Goal: Task Accomplishment & Management: Use online tool/utility

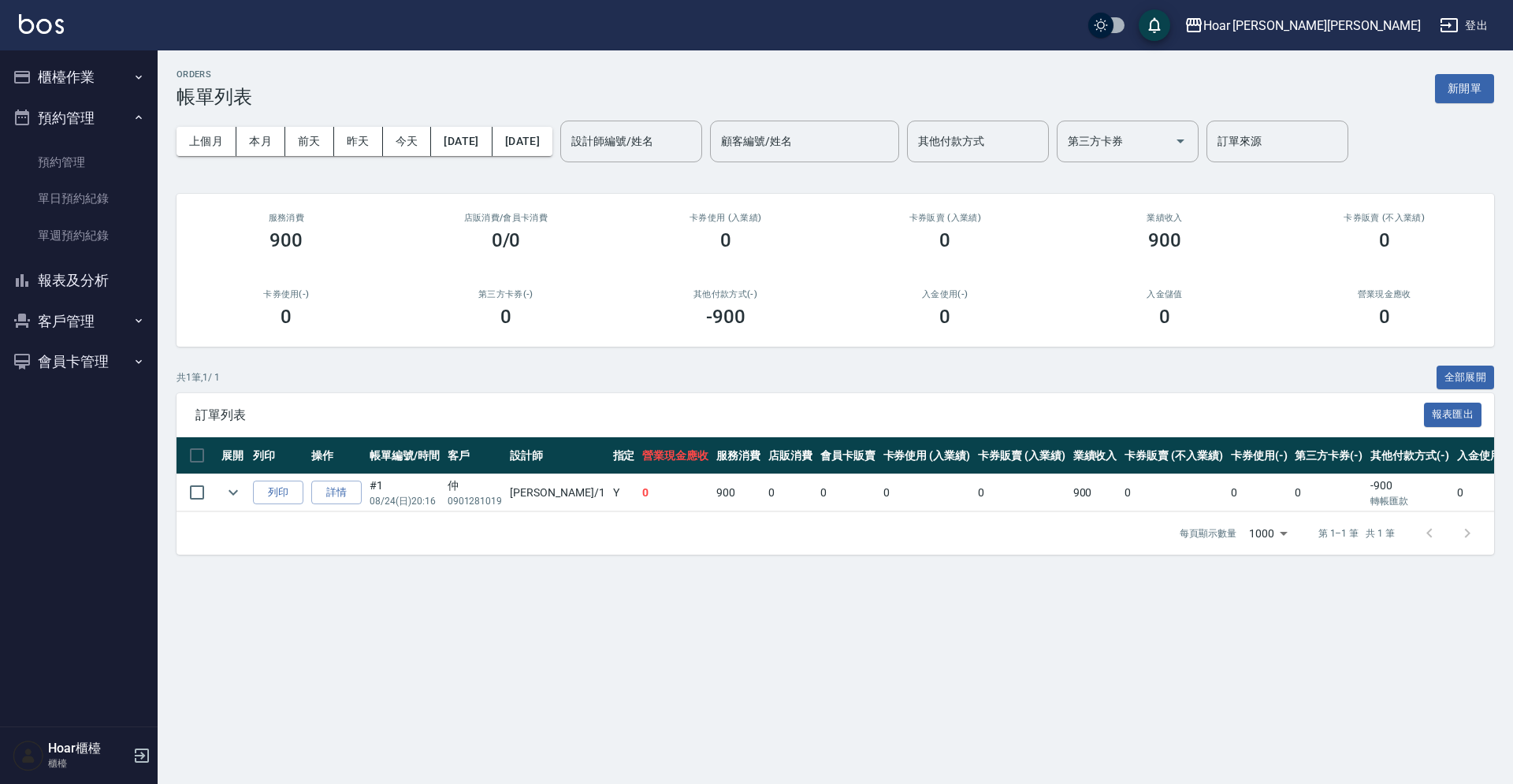
click at [87, 90] on button "櫃檯作業" at bounding box center [78, 77] width 145 height 41
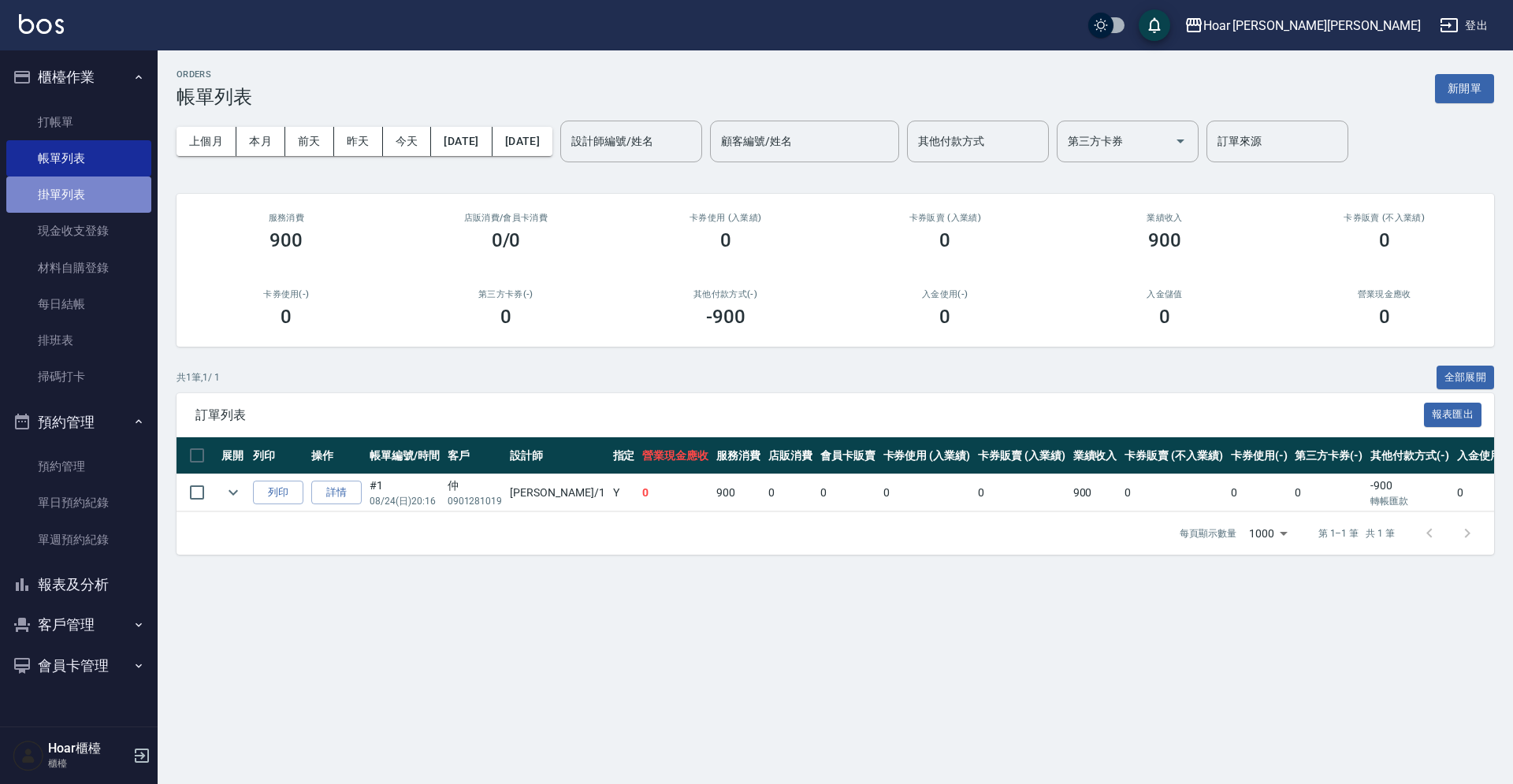
click at [64, 199] on link "掛單列表" at bounding box center [78, 194] width 145 height 36
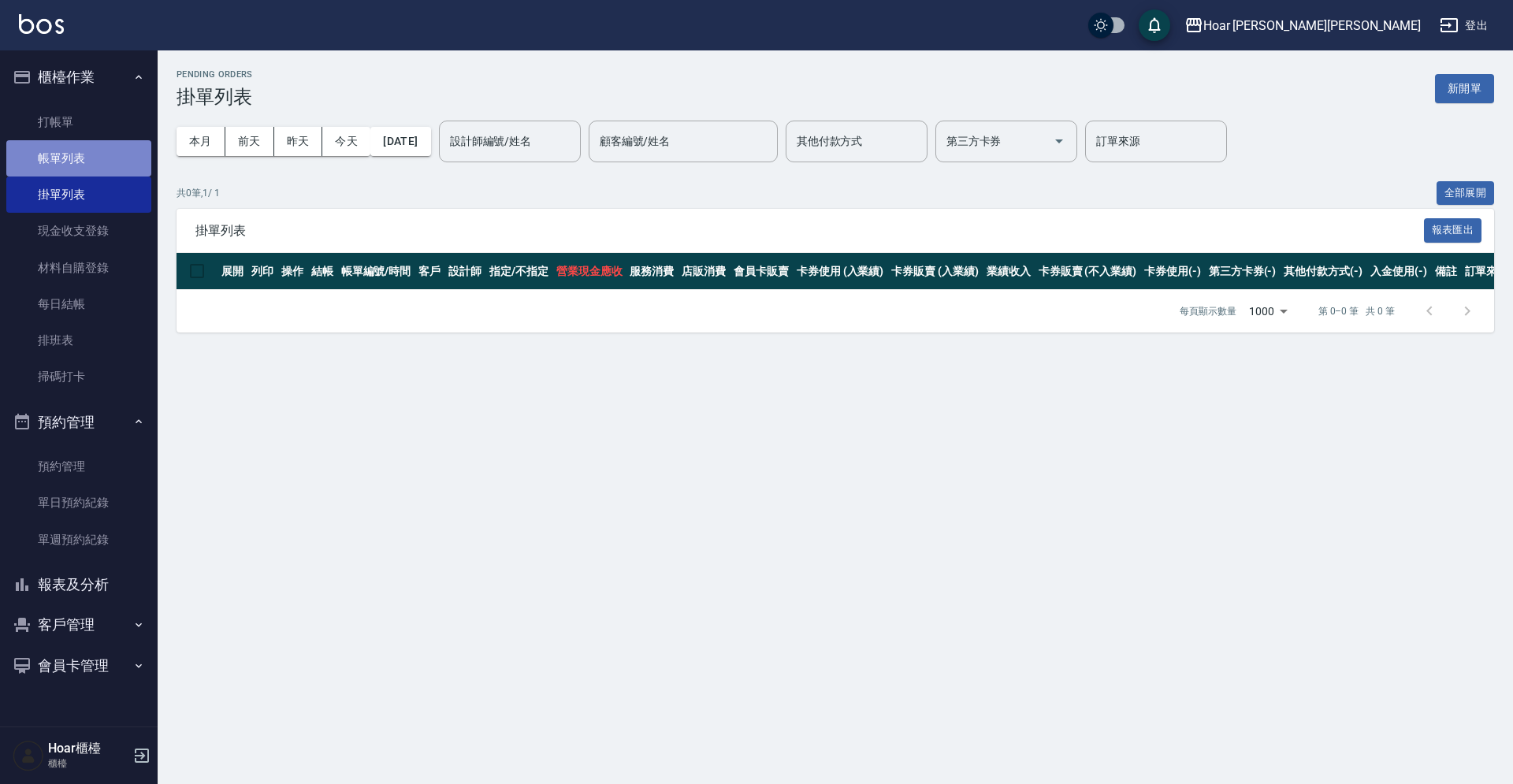
click at [98, 171] on link "帳單列表" at bounding box center [78, 158] width 145 height 36
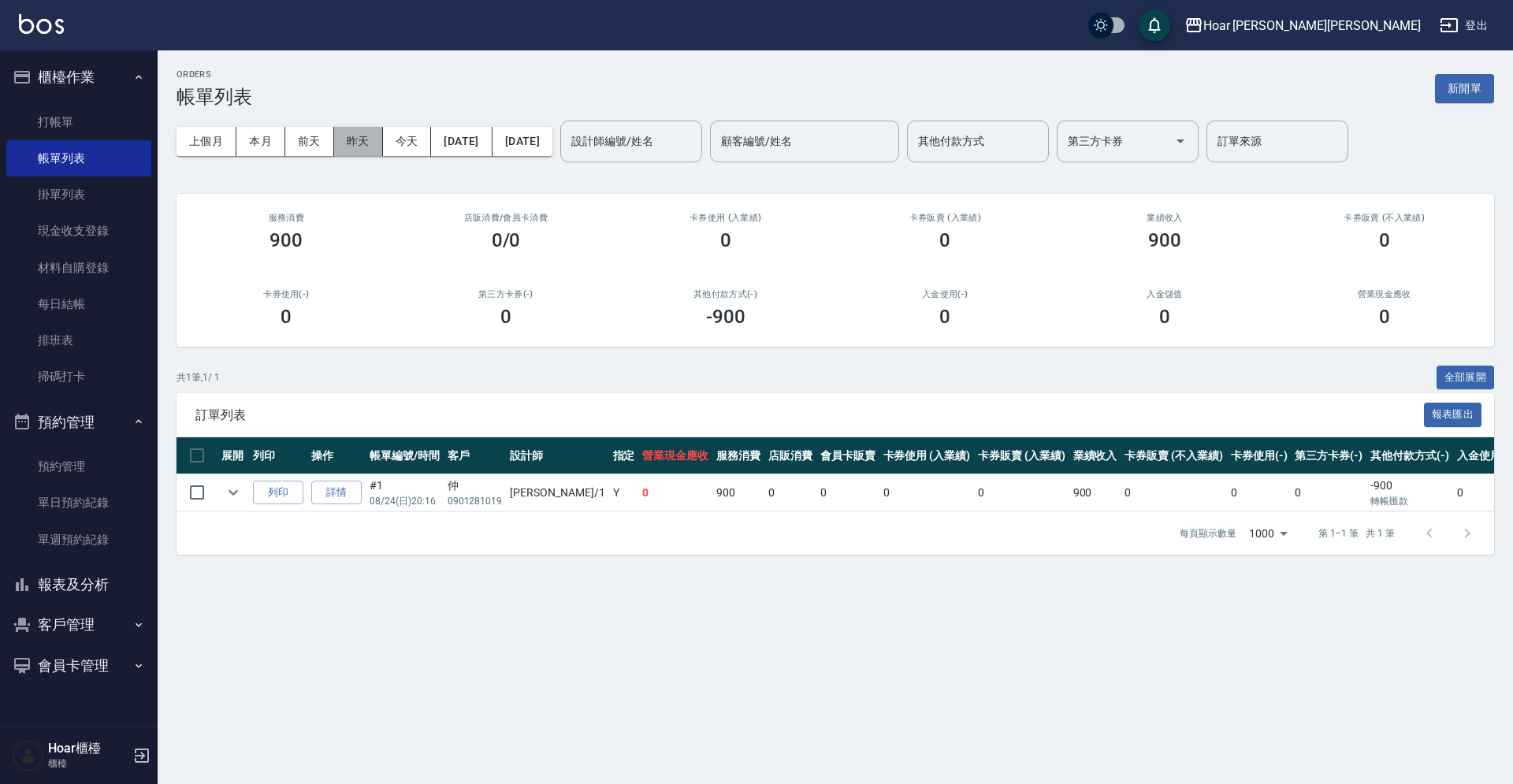
click at [365, 143] on button "昨天" at bounding box center [358, 141] width 49 height 29
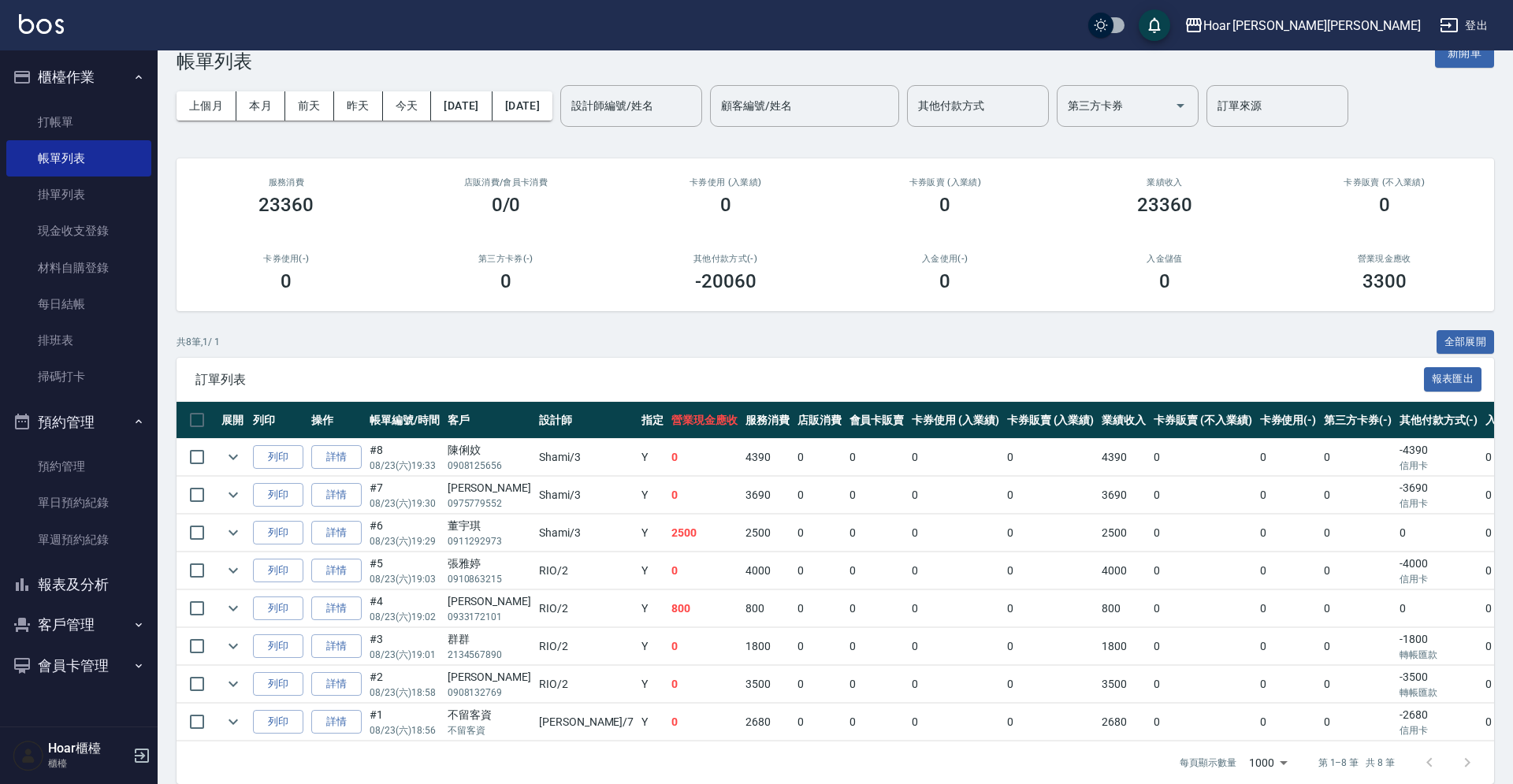
scroll to position [54, 0]
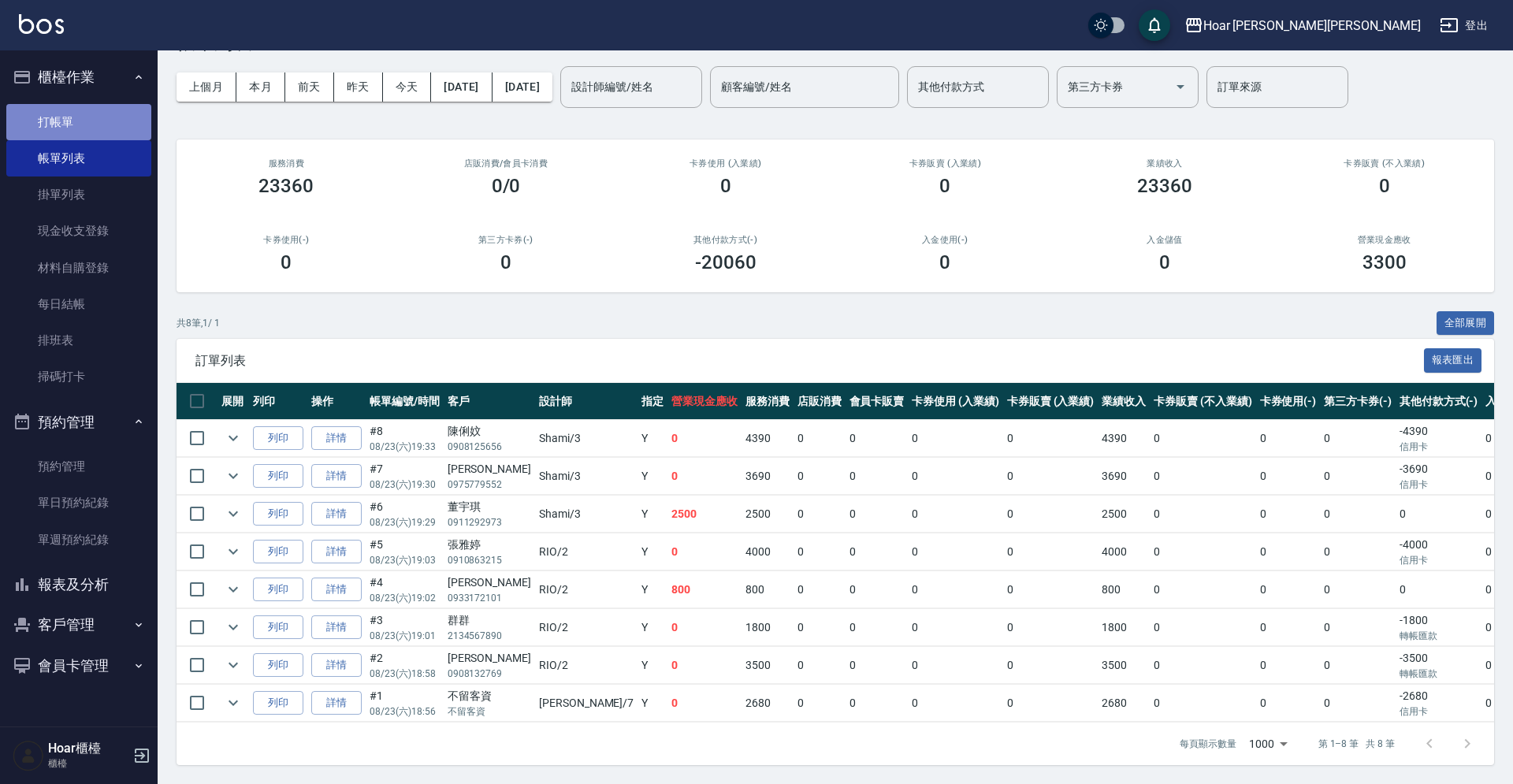
drag, startPoint x: 104, startPoint y: 129, endPoint x: 95, endPoint y: 131, distance: 9.2
click at [104, 129] on link "打帳單" at bounding box center [78, 122] width 145 height 36
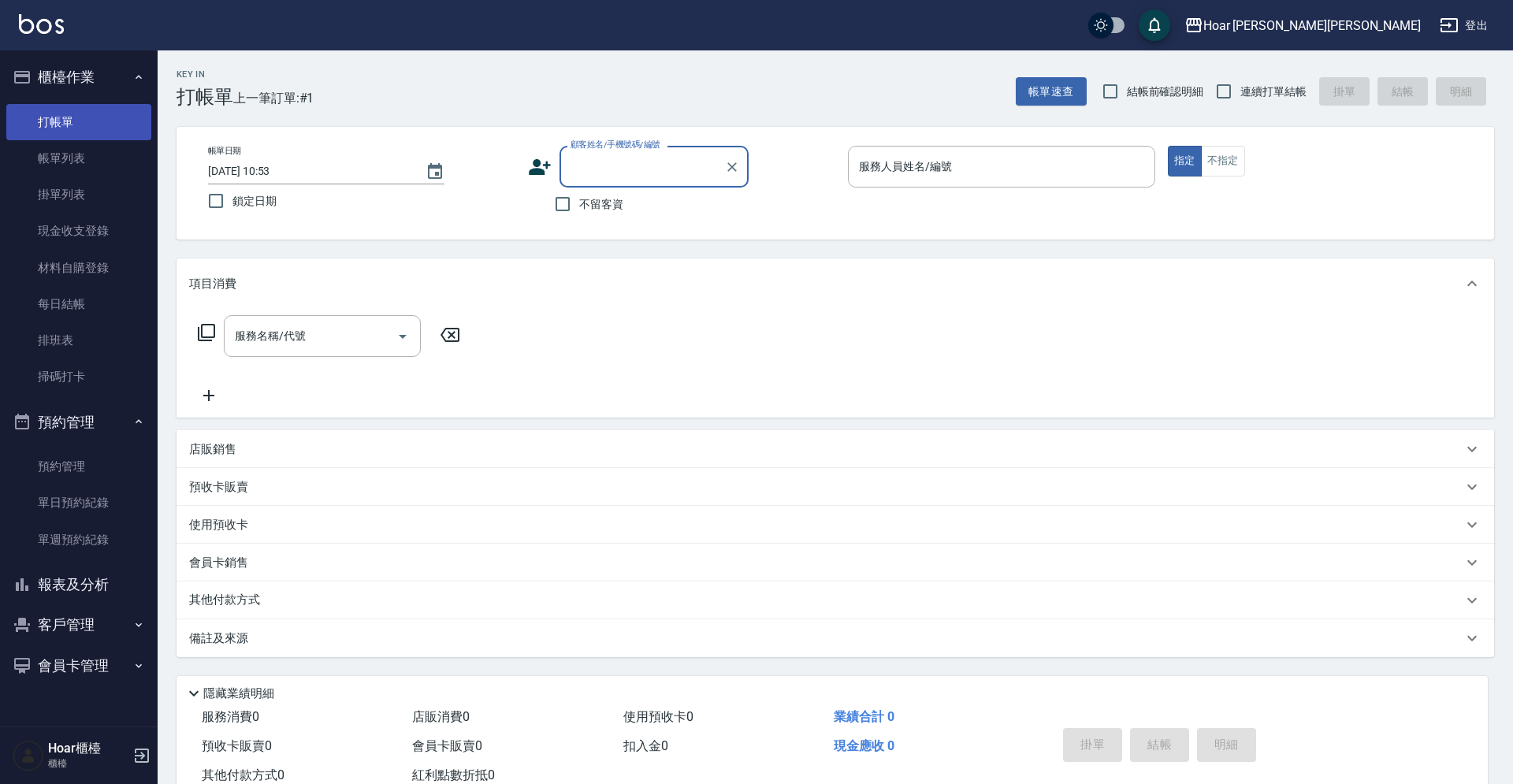
scroll to position [51, 0]
